Goal: Transaction & Acquisition: Purchase product/service

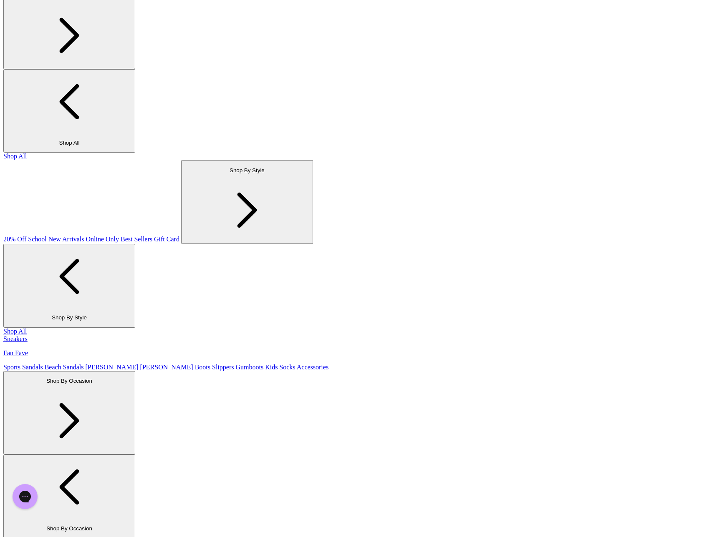
scroll to position [37, 0]
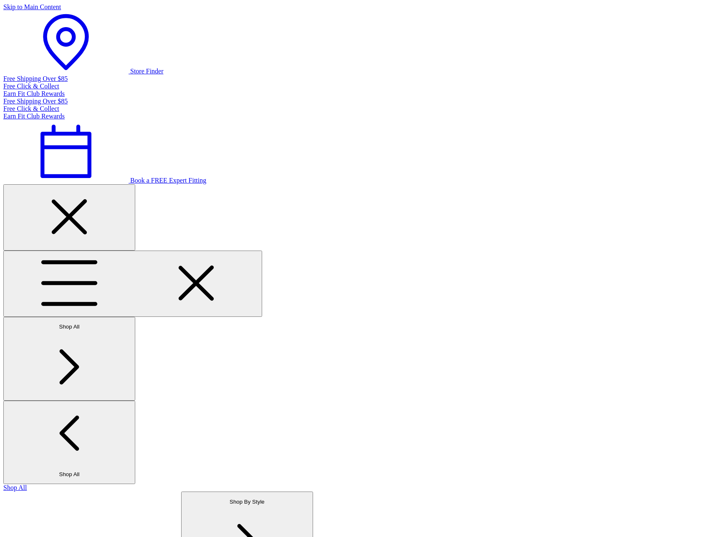
type input "******"
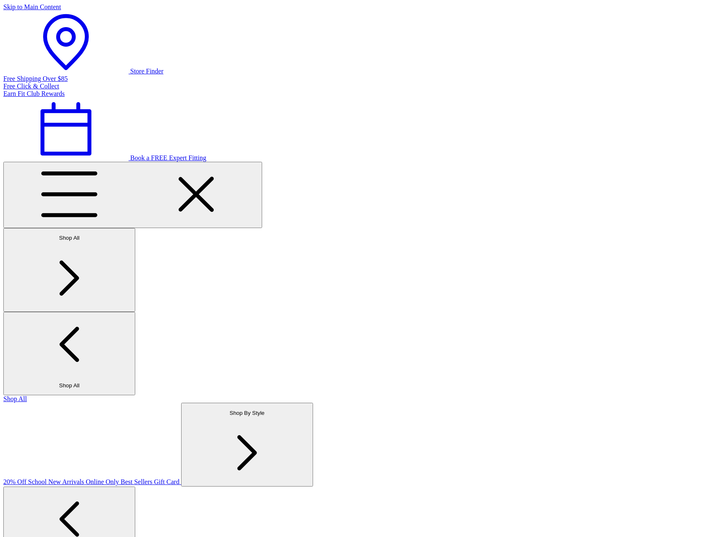
select select "*"
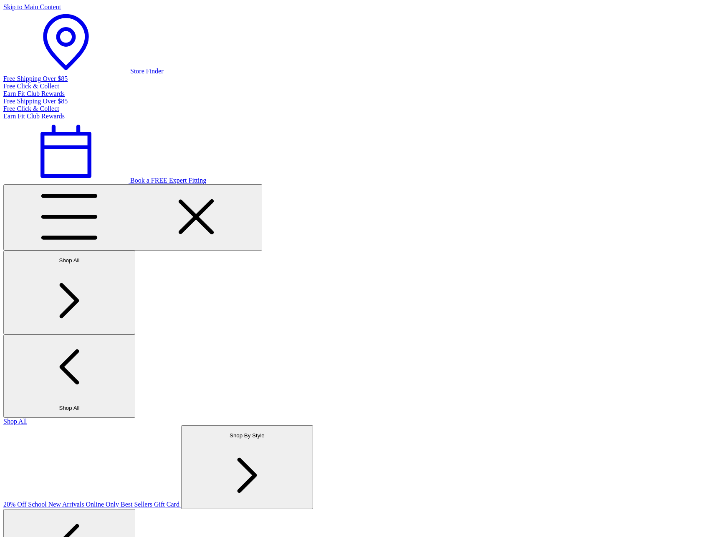
select select "*"
